Goal: Transaction & Acquisition: Purchase product/service

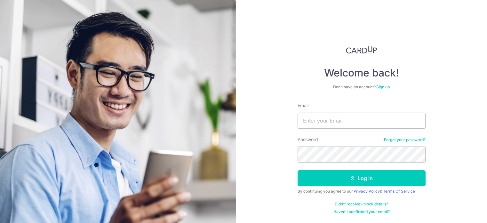
drag, startPoint x: 121, startPoint y: 1, endPoint x: 286, endPoint y: 10, distance: 165.5
click at [286, 10] on div "Welcome back! Don’t have an account? Sign up Email Password Forgot your passwor…" at bounding box center [361, 111] width 251 height 223
click at [338, 124] on input "Email" at bounding box center [361, 121] width 128 height 16
type input "rycho@mac.com"
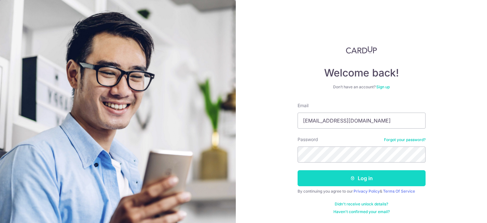
click at [363, 182] on button "Log in" at bounding box center [361, 178] width 128 height 16
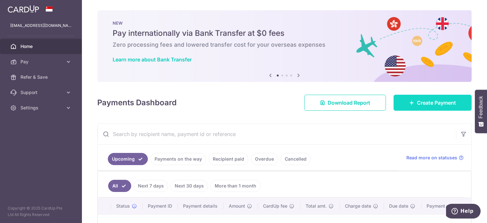
click at [430, 106] on span "Create Payment" at bounding box center [436, 103] width 39 height 8
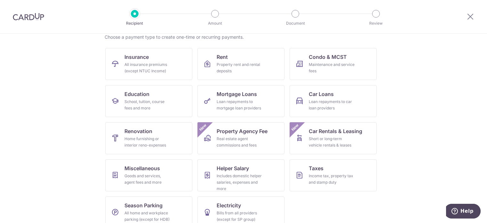
scroll to position [63, 0]
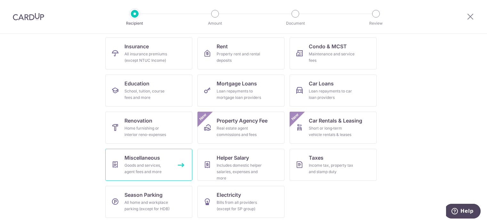
click at [149, 170] on div "Goods and services, agent fees and more" at bounding box center [147, 168] width 46 height 13
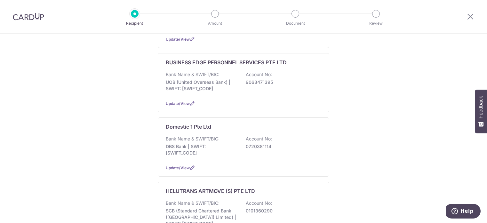
scroll to position [415, 0]
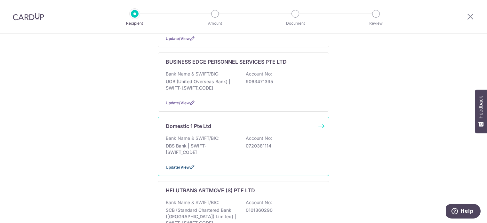
click at [187, 165] on span "Update/View" at bounding box center [178, 167] width 24 height 5
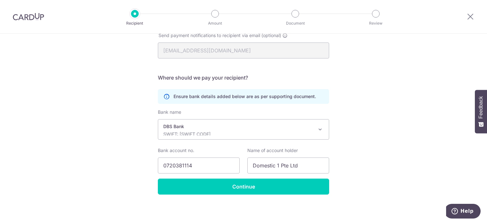
scroll to position [197, 0]
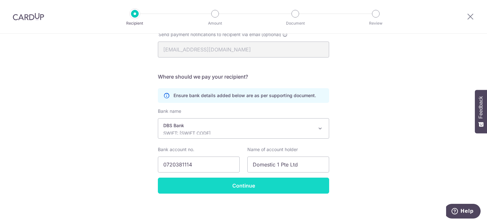
click at [238, 188] on input "Continue" at bounding box center [243, 186] width 171 height 16
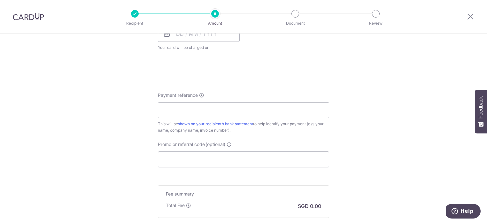
scroll to position [387, 0]
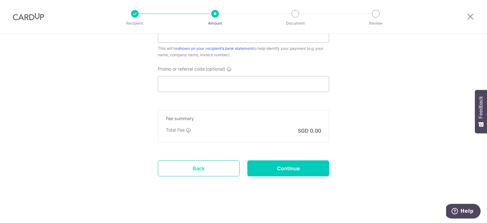
click at [194, 172] on link "Back" at bounding box center [199, 168] width 82 height 16
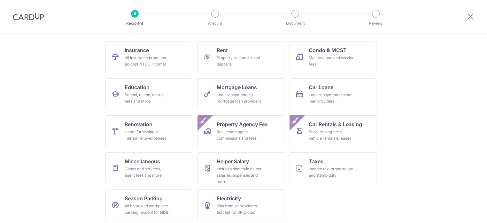
scroll to position [63, 0]
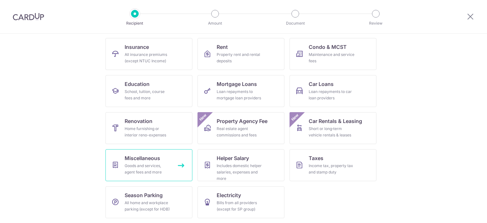
click at [139, 156] on span "Miscellaneous" at bounding box center [142, 158] width 35 height 8
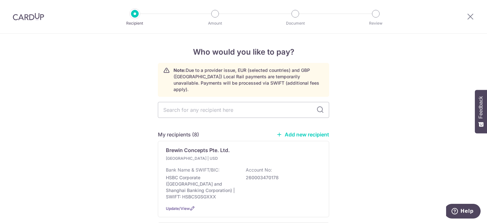
click at [41, 18] on img at bounding box center [28, 17] width 31 height 8
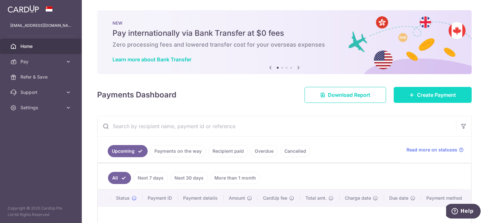
click at [422, 94] on span "Create Payment" at bounding box center [436, 95] width 39 height 8
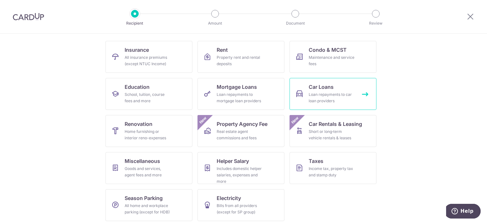
scroll to position [63, 0]
